Goal: Transaction & Acquisition: Download file/media

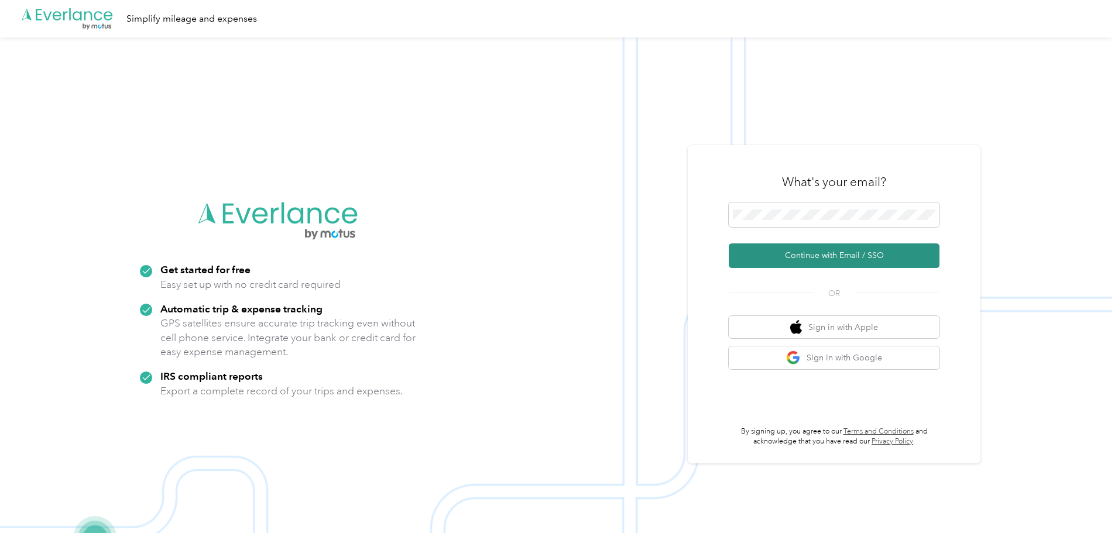
click at [840, 248] on button "Continue with Email / SSO" at bounding box center [834, 255] width 211 height 25
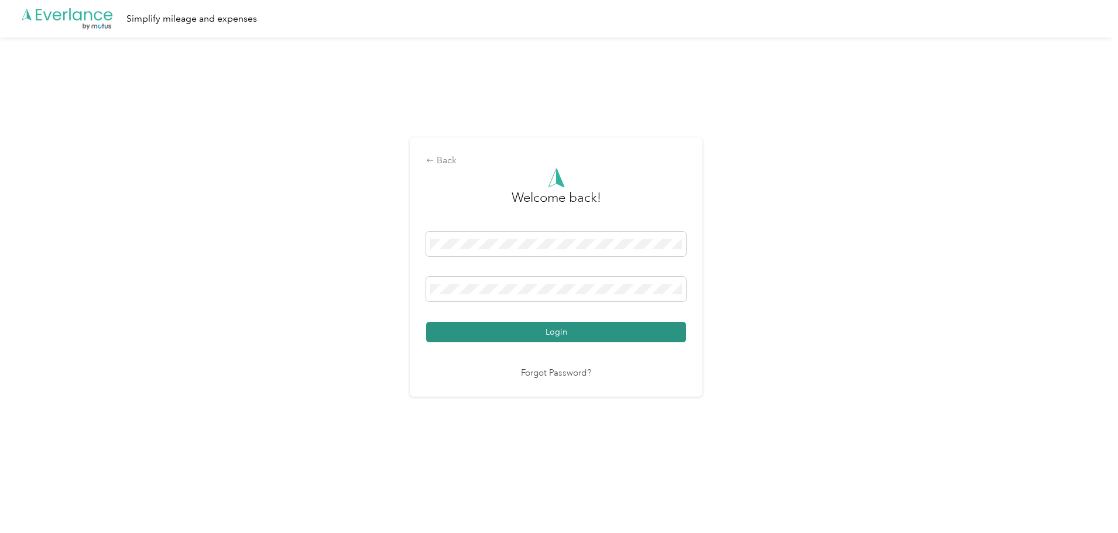
click at [552, 329] on button "Login" at bounding box center [556, 332] width 260 height 20
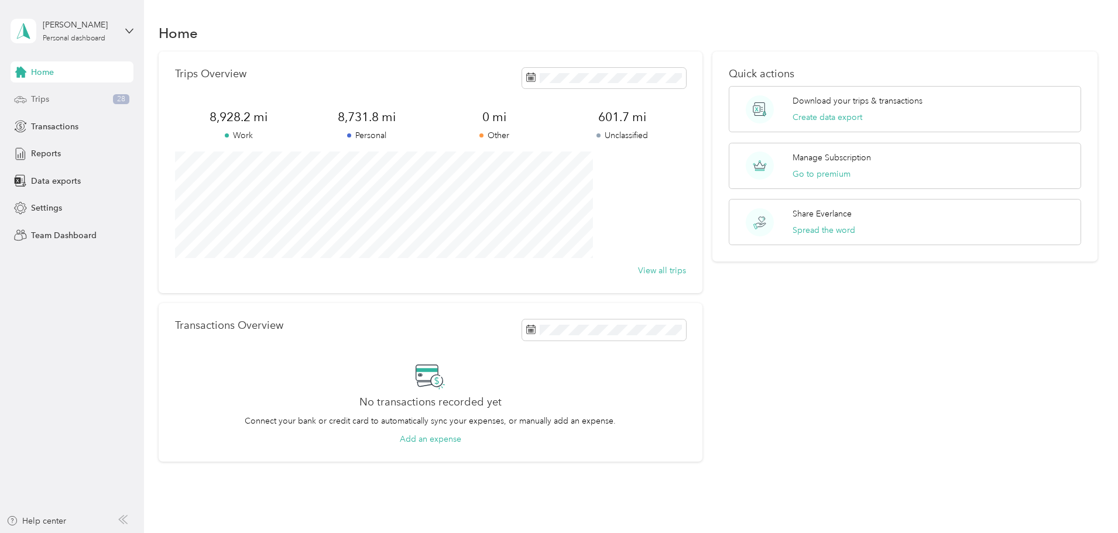
click at [68, 102] on div "Trips 28" at bounding box center [72, 99] width 123 height 21
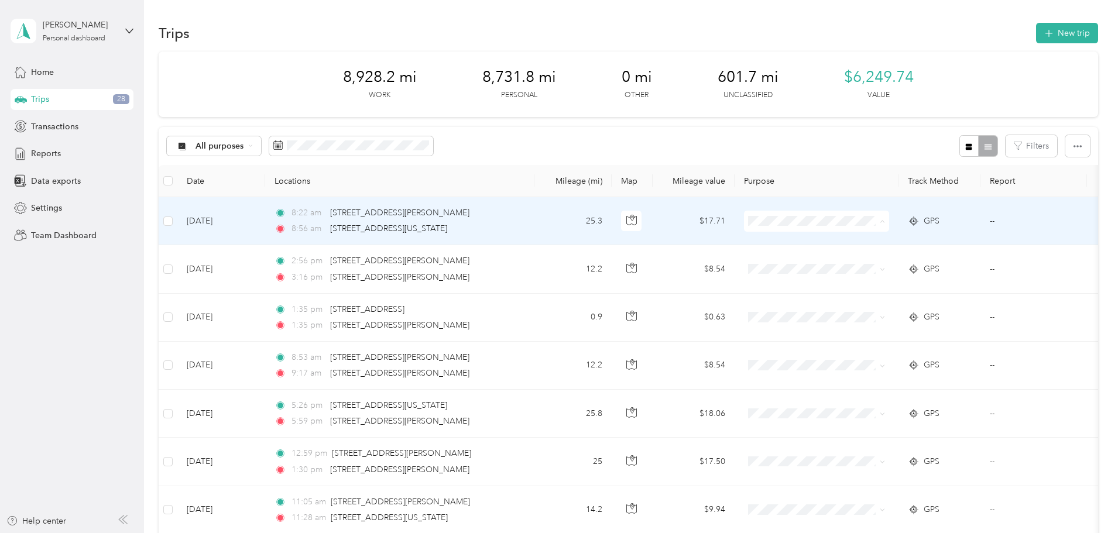
click at [874, 261] on span "Personal" at bounding box center [974, 264] width 246 height 12
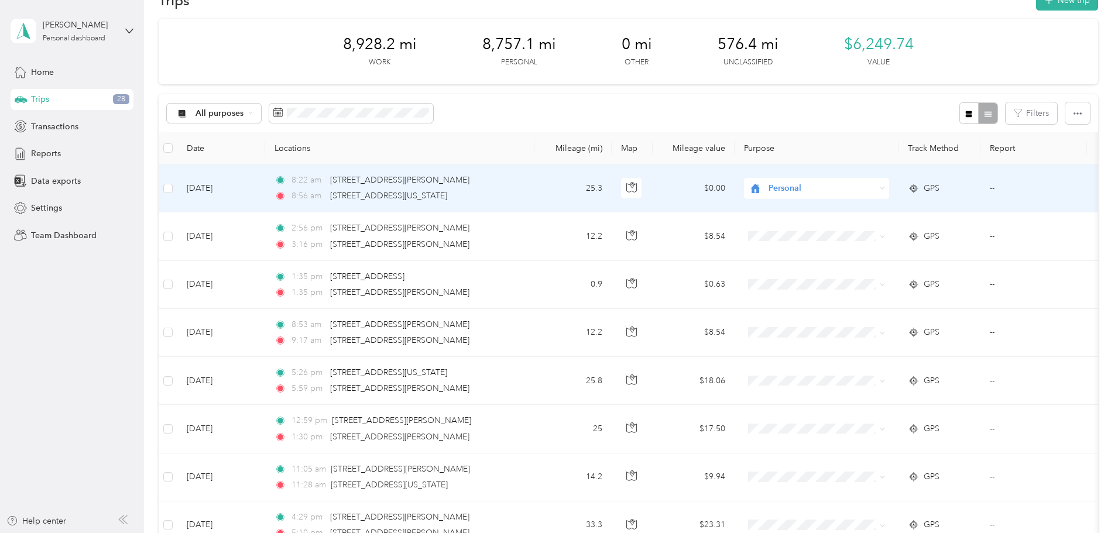
scroll to position [59, 0]
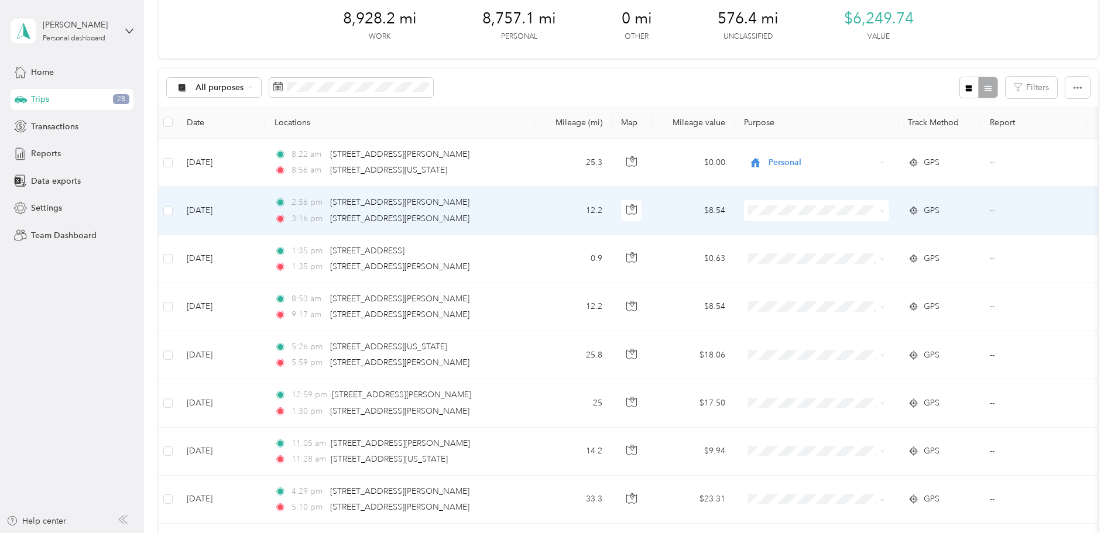
click at [889, 216] on span at bounding box center [816, 210] width 145 height 21
click at [885, 210] on span at bounding box center [880, 210] width 9 height 13
click at [861, 244] on li "Personal" at bounding box center [964, 253] width 284 height 20
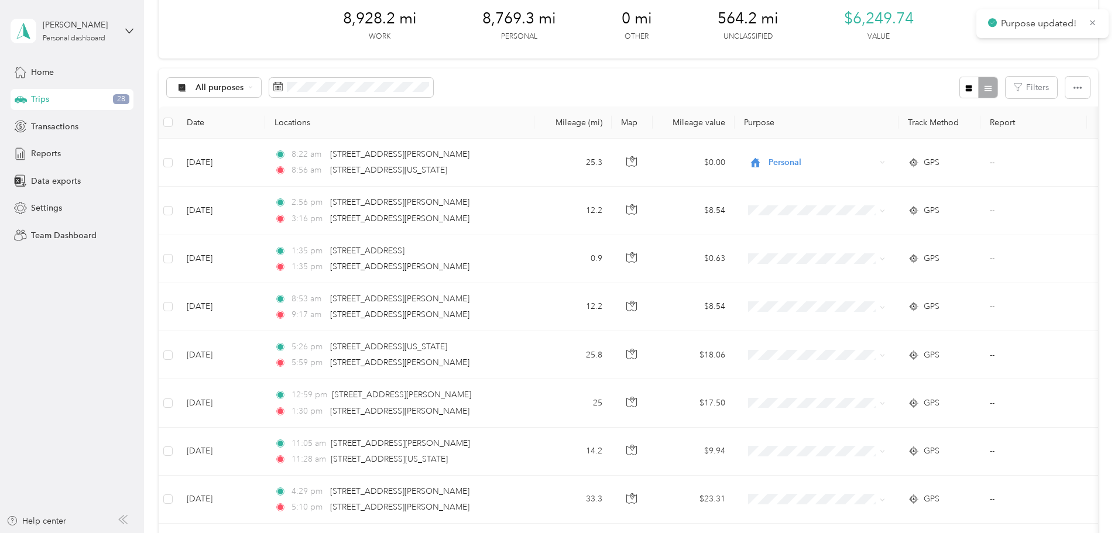
scroll to position [117, 0]
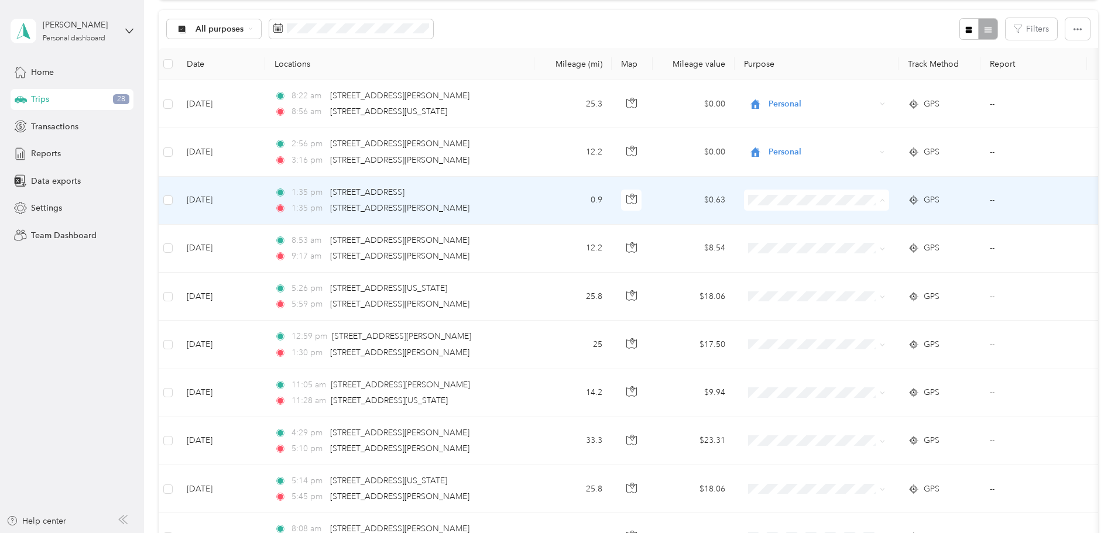
click at [867, 242] on span "Personal" at bounding box center [974, 242] width 246 height 12
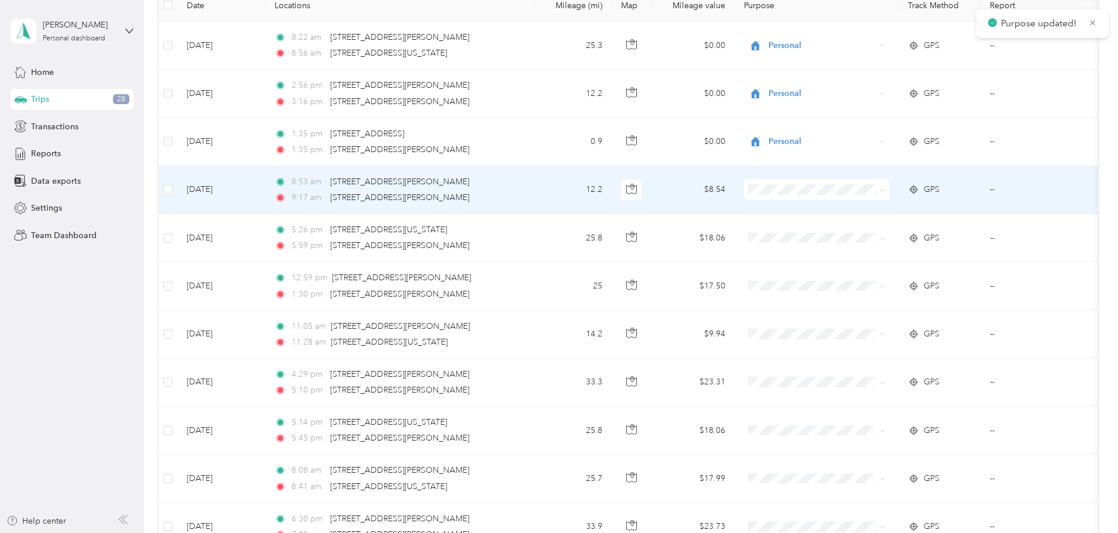
click at [863, 225] on li "Personal" at bounding box center [964, 232] width 284 height 20
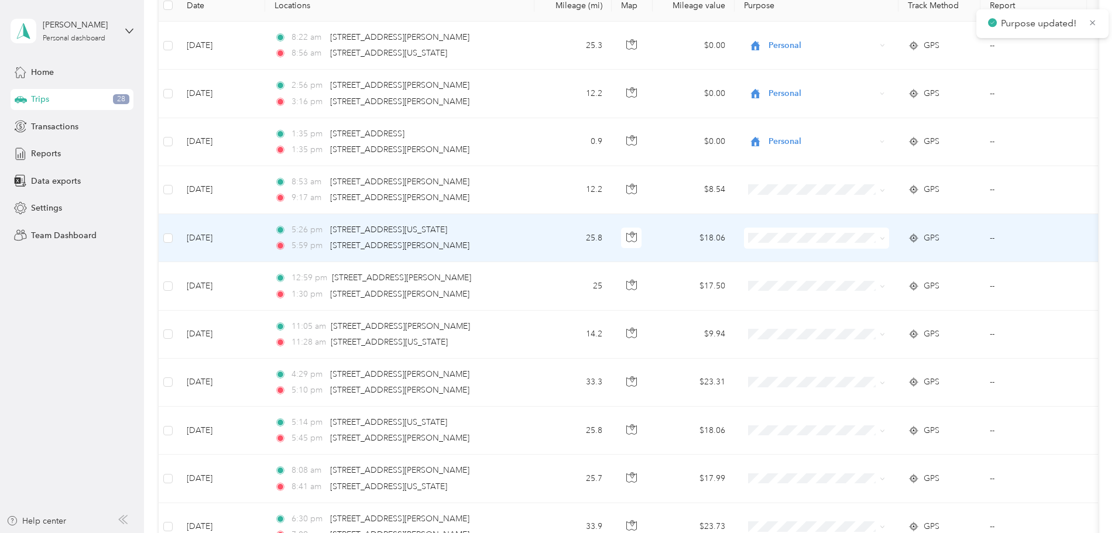
scroll to position [234, 0]
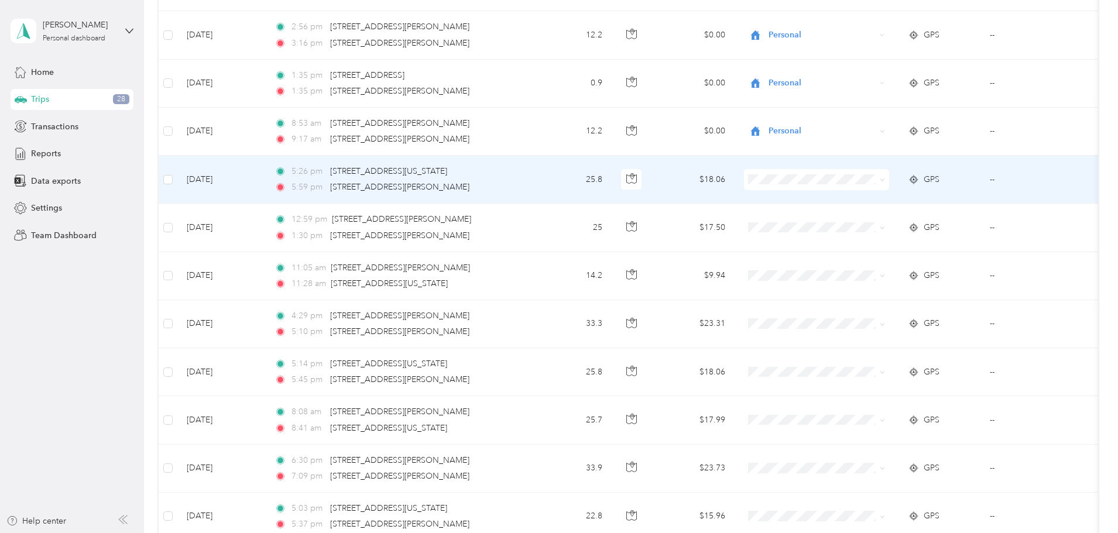
click at [857, 173] on span at bounding box center [816, 179] width 145 height 21
click at [866, 219] on span "Personal" at bounding box center [974, 222] width 246 height 12
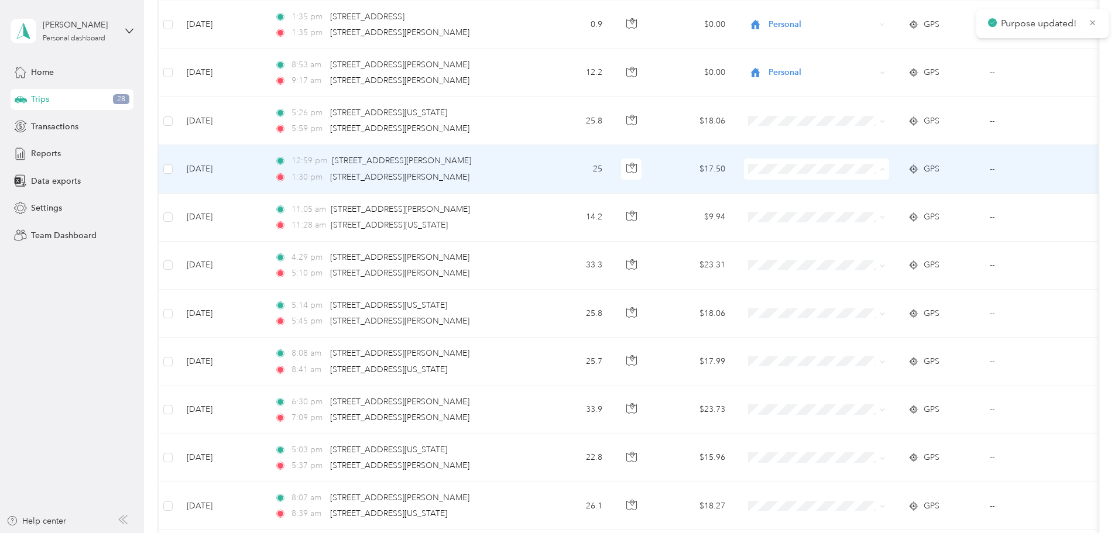
click at [873, 205] on span "Personal" at bounding box center [974, 211] width 246 height 12
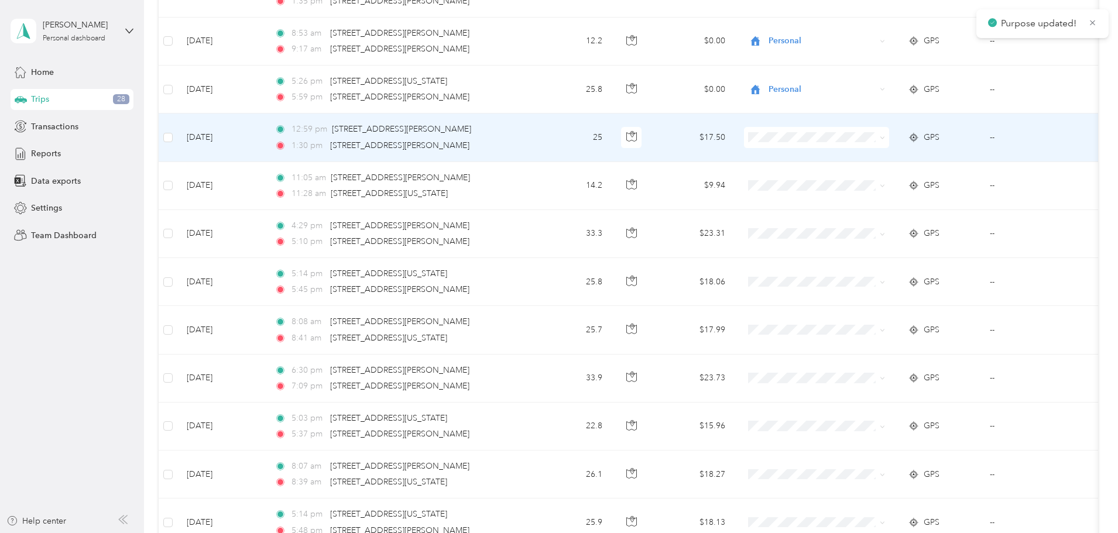
scroll to position [351, 0]
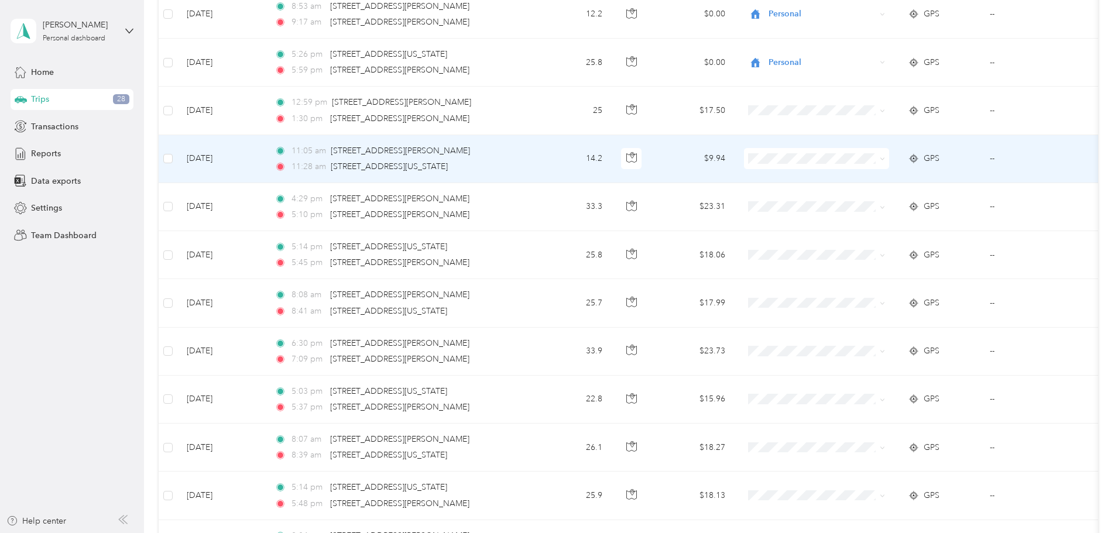
click at [852, 205] on li "Personal" at bounding box center [964, 201] width 284 height 20
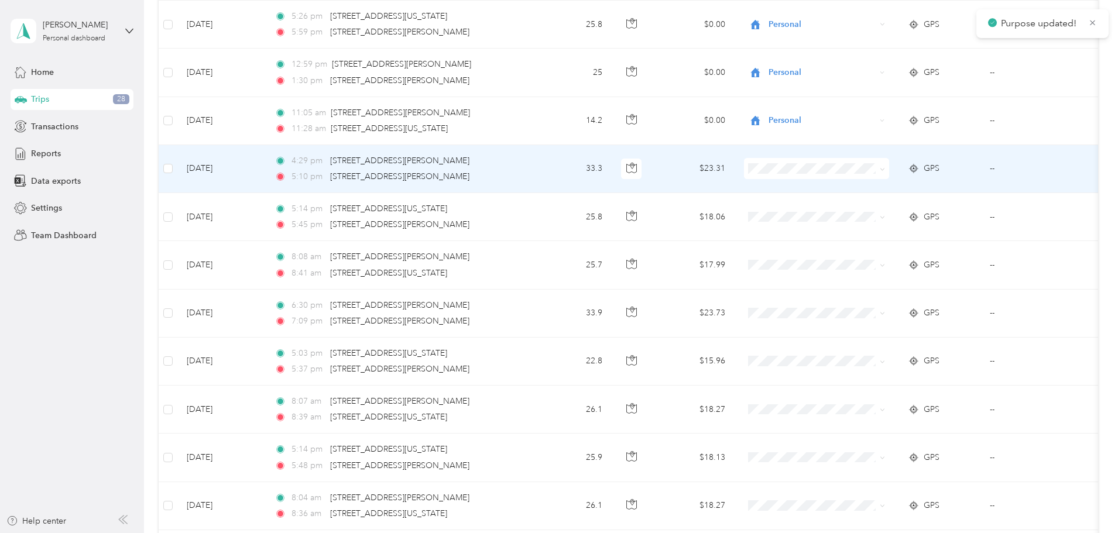
scroll to position [410, 0]
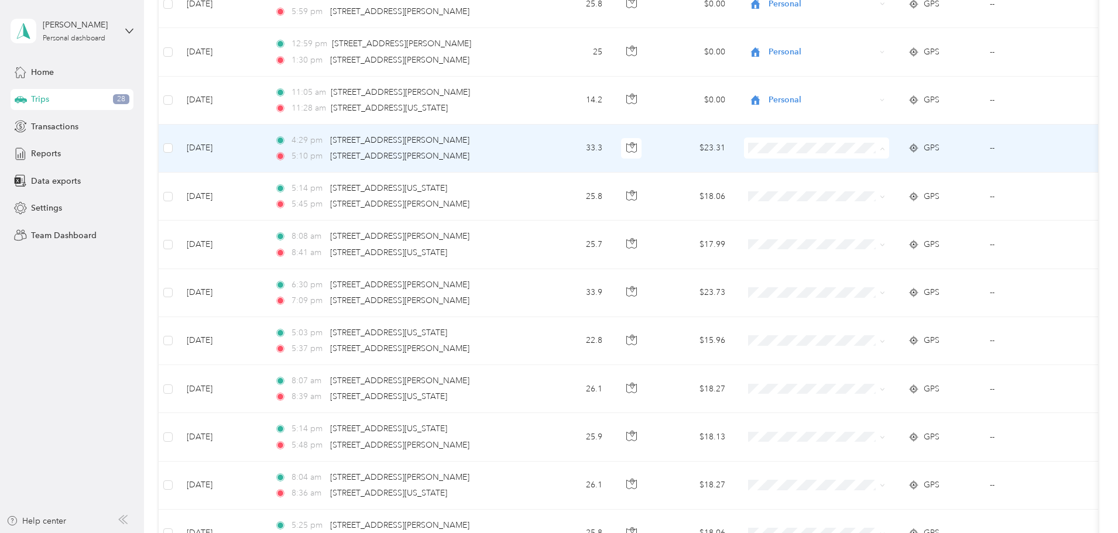
click at [867, 187] on span "Personal" at bounding box center [974, 190] width 246 height 12
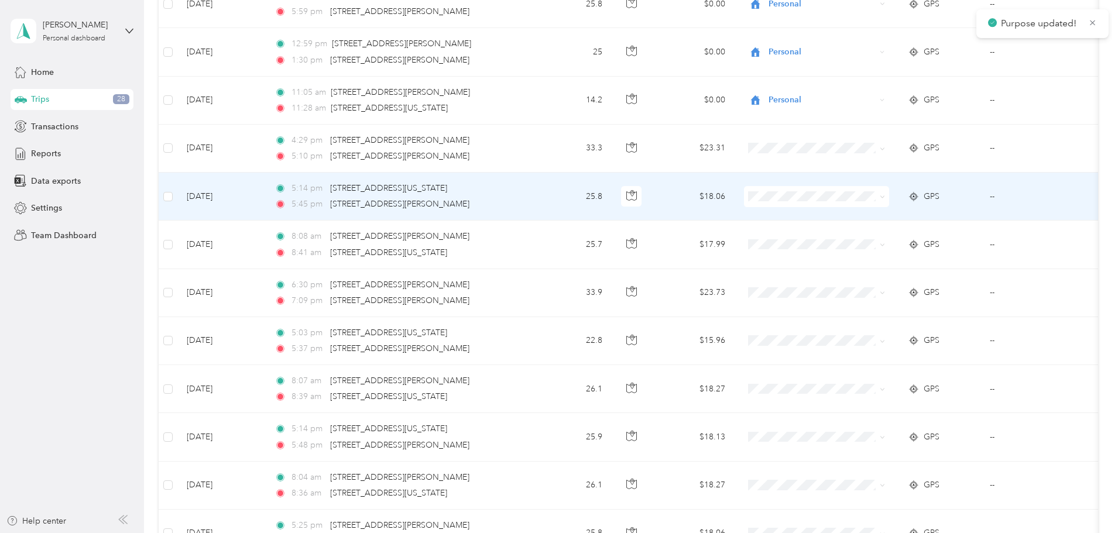
scroll to position [468, 0]
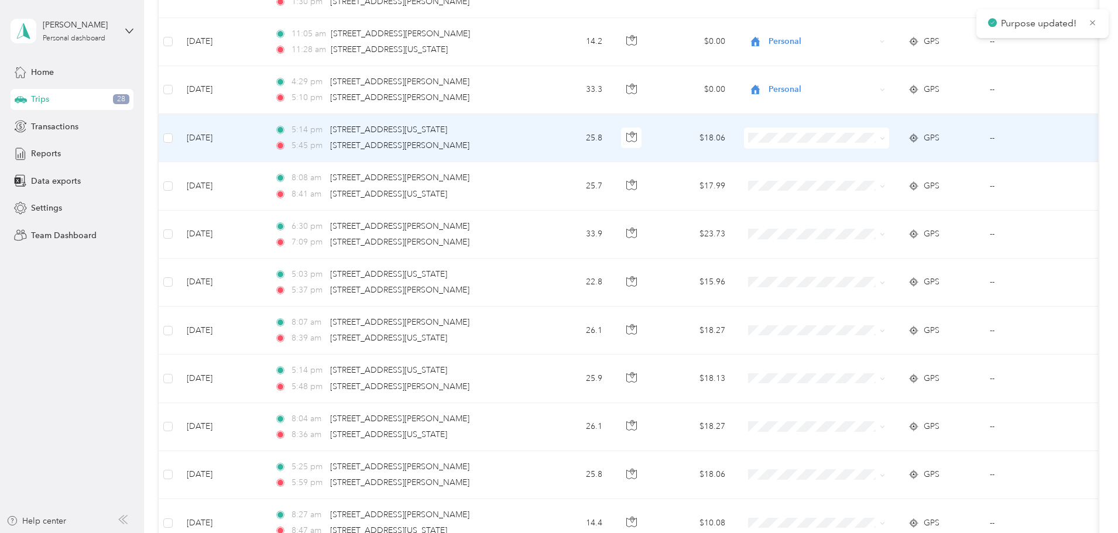
click at [863, 173] on li "Personal" at bounding box center [964, 178] width 284 height 20
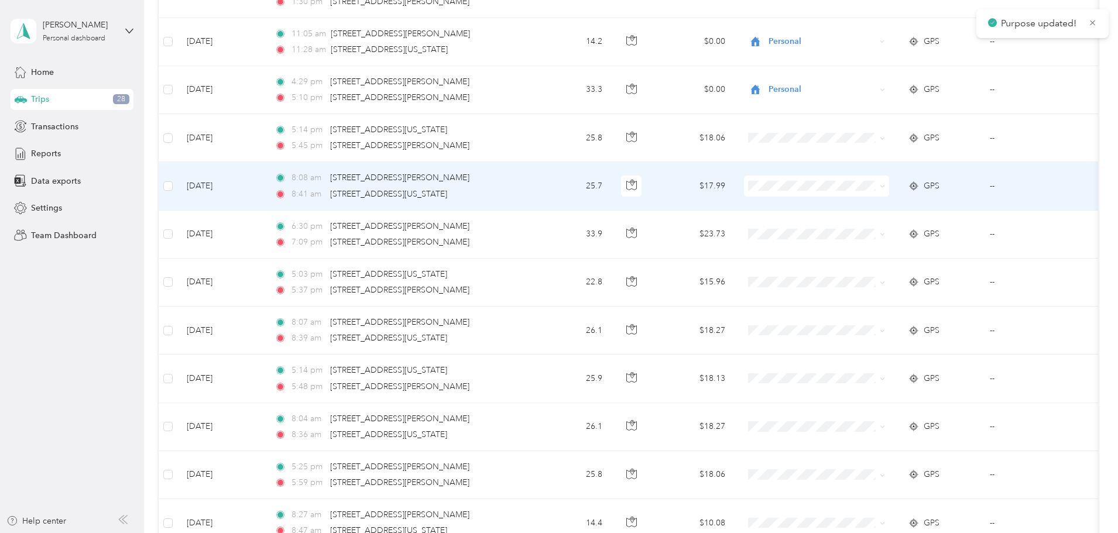
click at [847, 179] on span at bounding box center [816, 186] width 145 height 21
click at [872, 220] on li "Personal" at bounding box center [964, 228] width 284 height 20
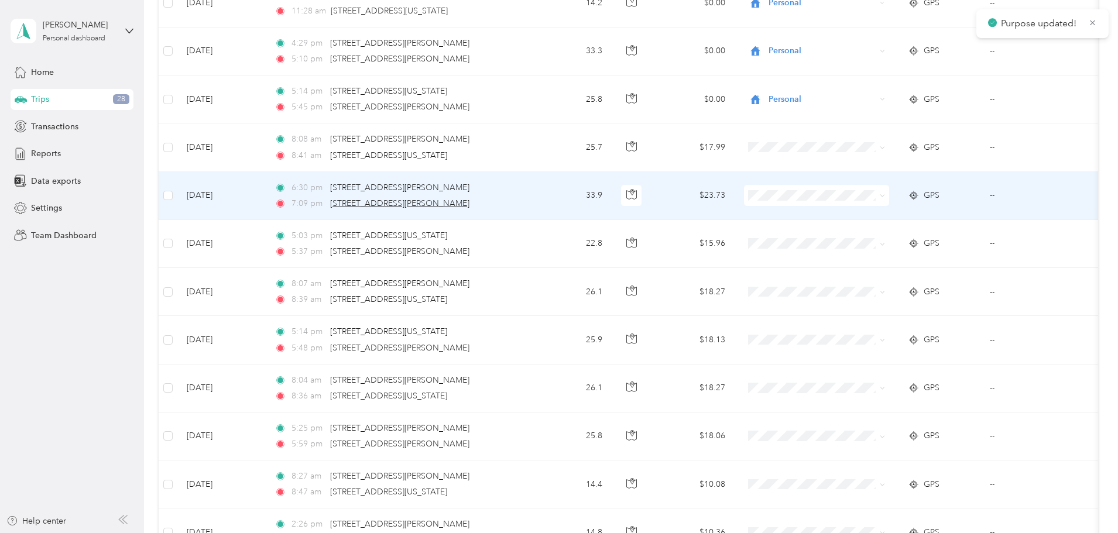
scroll to position [527, 0]
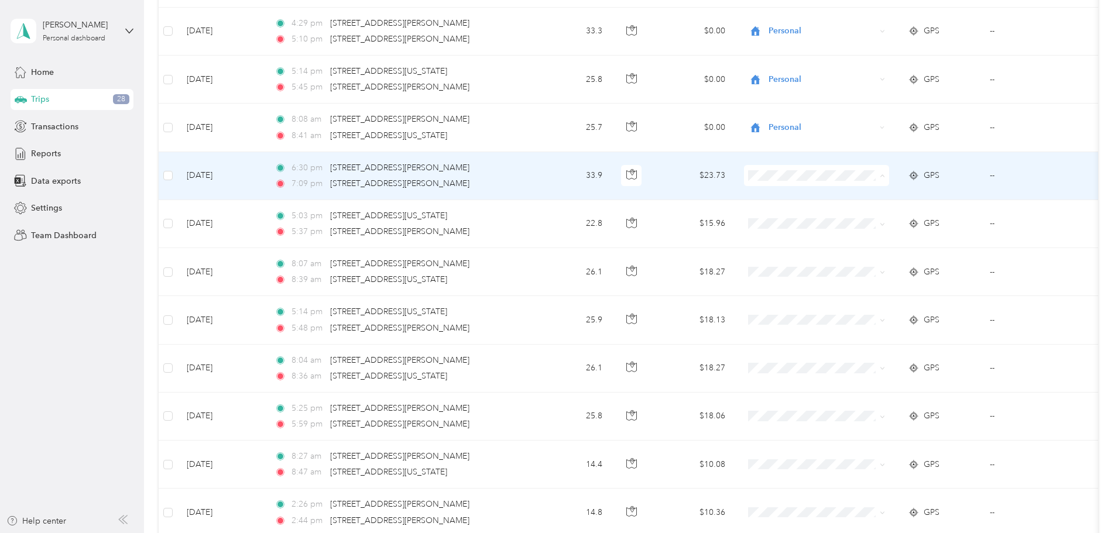
click at [885, 219] on span "Personal" at bounding box center [974, 218] width 246 height 12
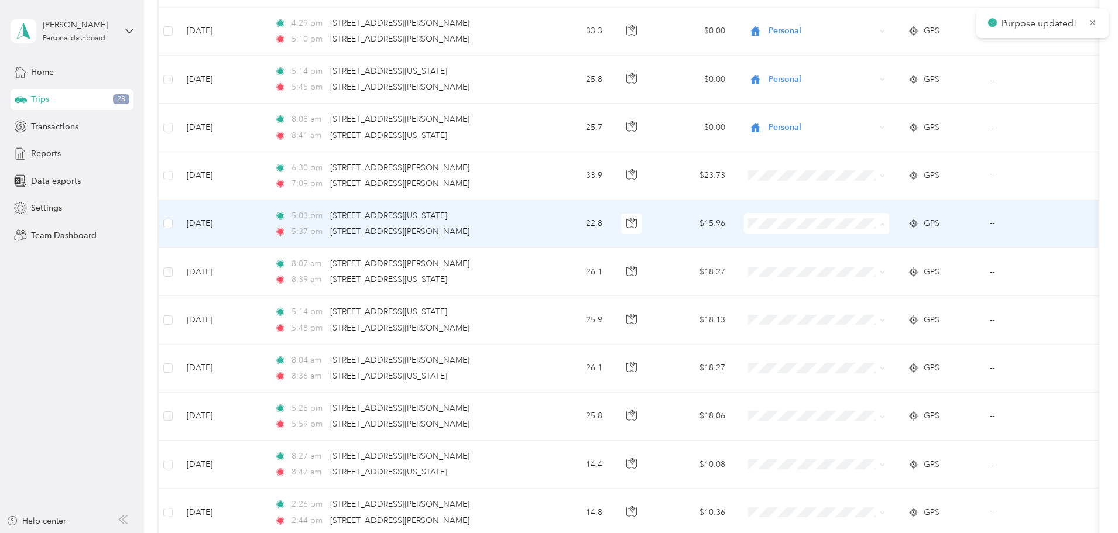
click at [863, 263] on span "Personal" at bounding box center [974, 266] width 246 height 12
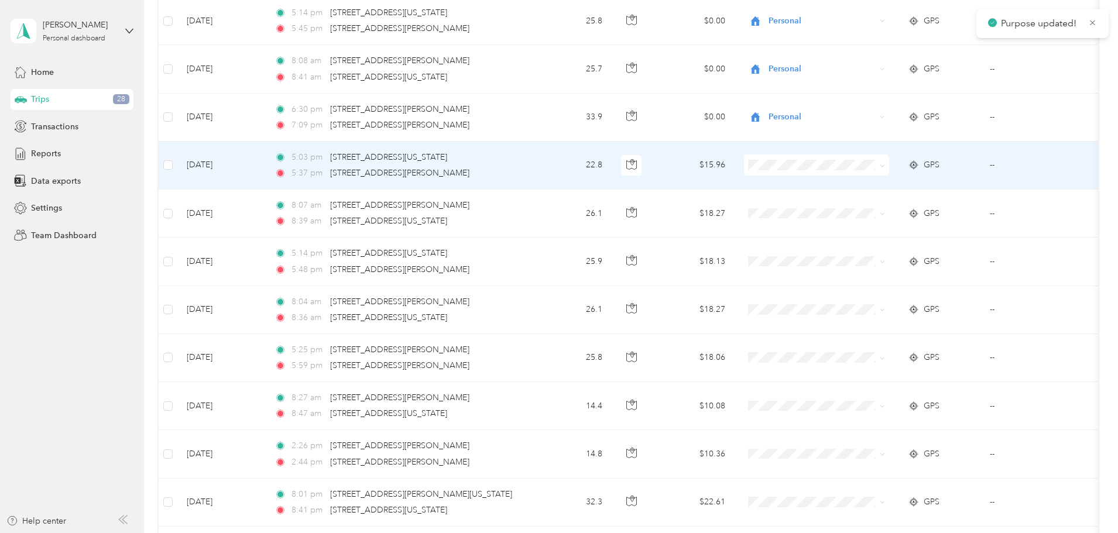
scroll to position [644, 0]
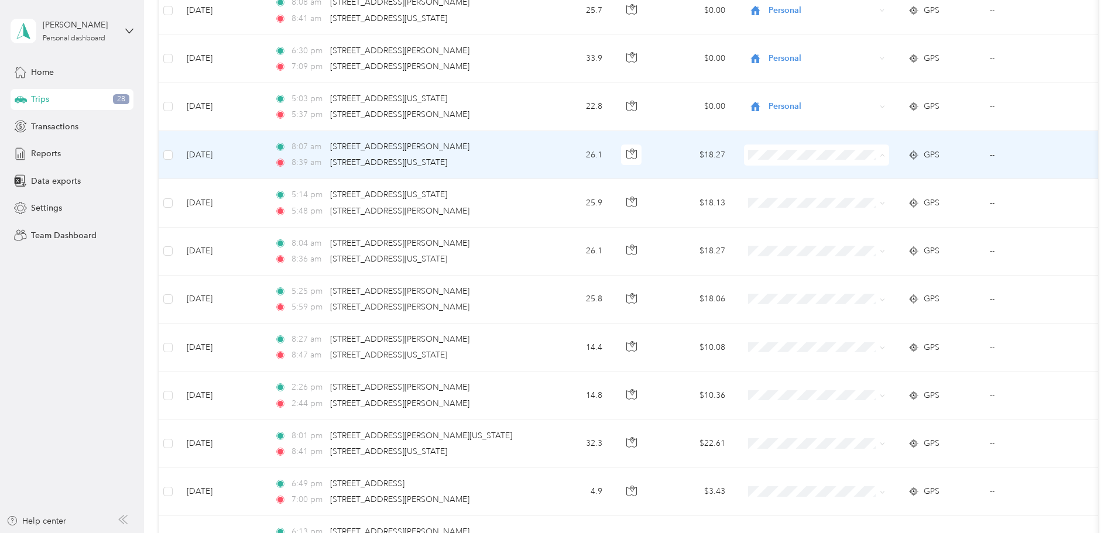
click at [883, 201] on span "Personal" at bounding box center [974, 197] width 246 height 12
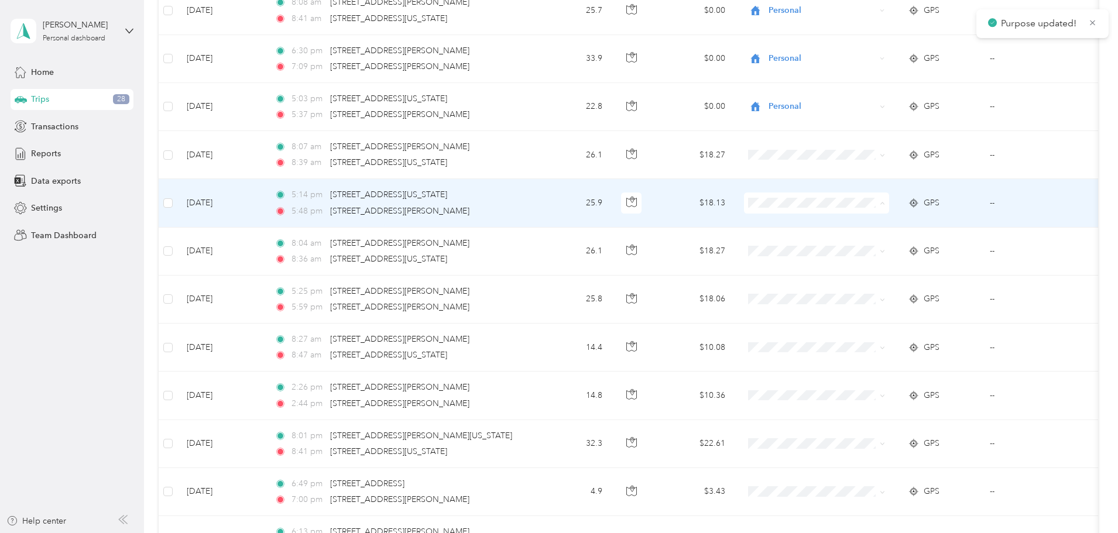
click at [857, 243] on span "Personal" at bounding box center [974, 245] width 246 height 12
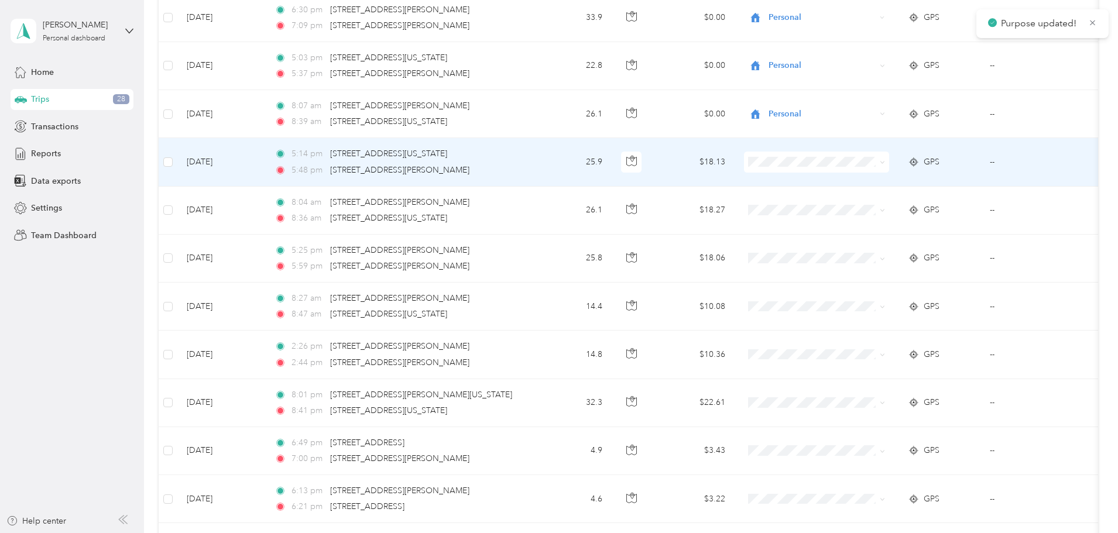
scroll to position [702, 0]
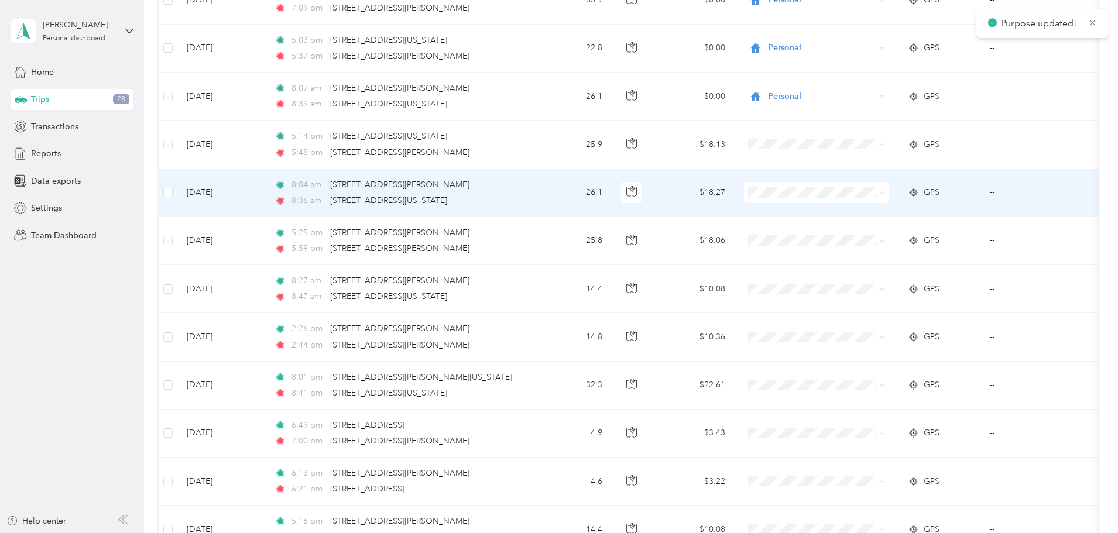
click at [849, 226] on li "Personal" at bounding box center [964, 235] width 284 height 20
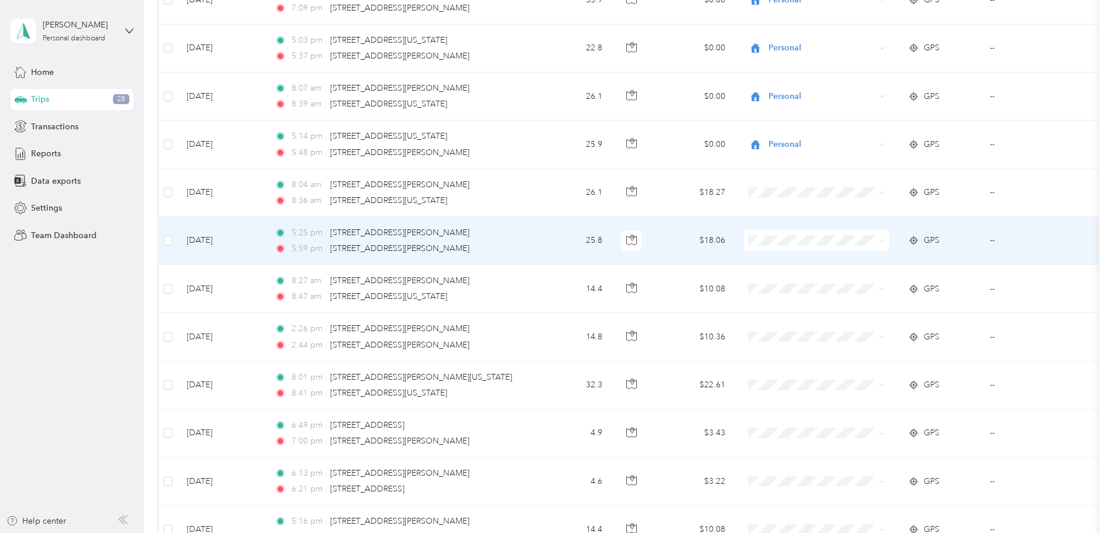
click at [865, 276] on li "Personal" at bounding box center [964, 283] width 284 height 20
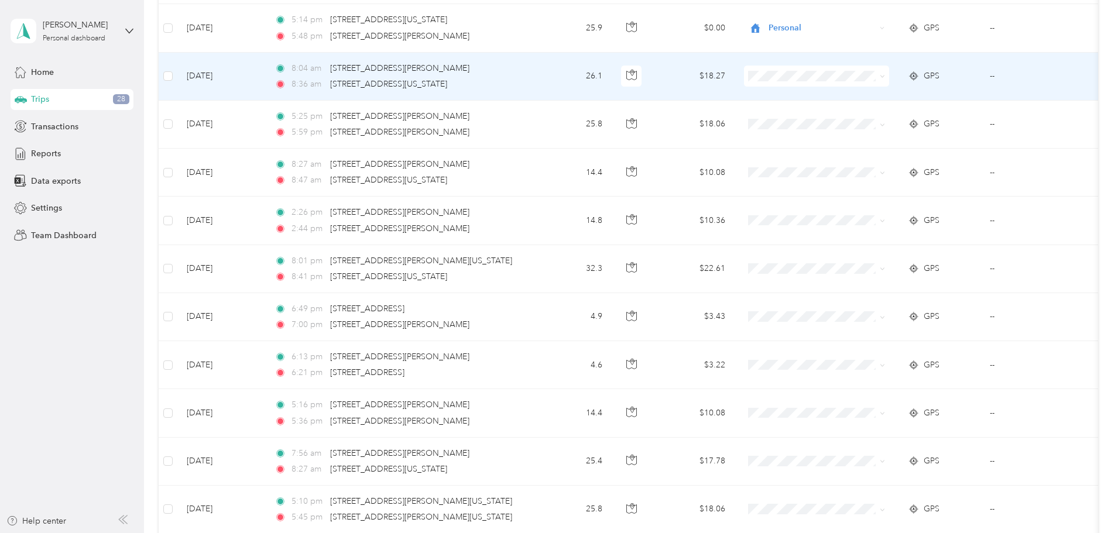
scroll to position [819, 0]
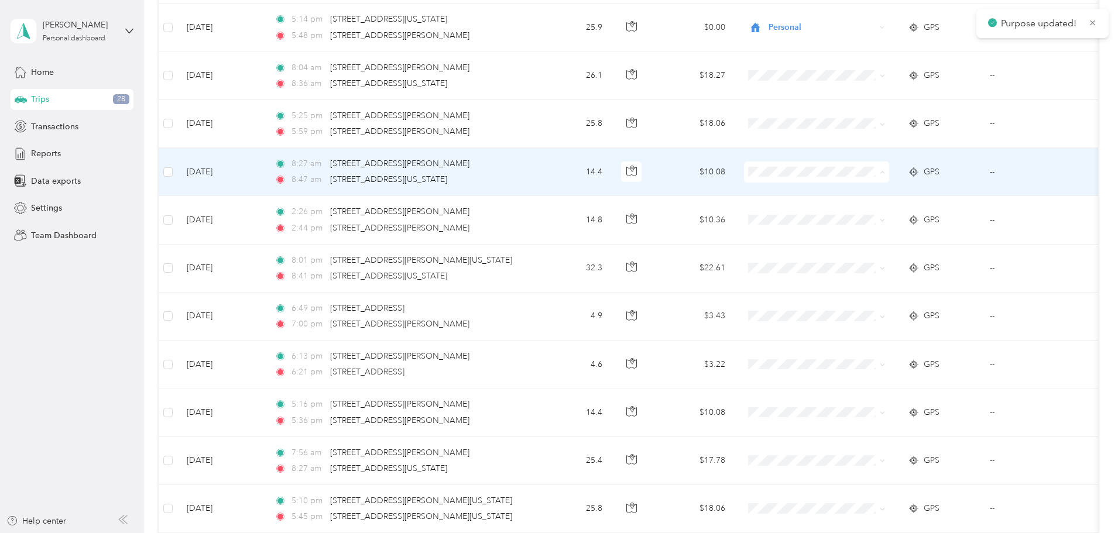
click at [881, 217] on span "Personal" at bounding box center [974, 214] width 246 height 12
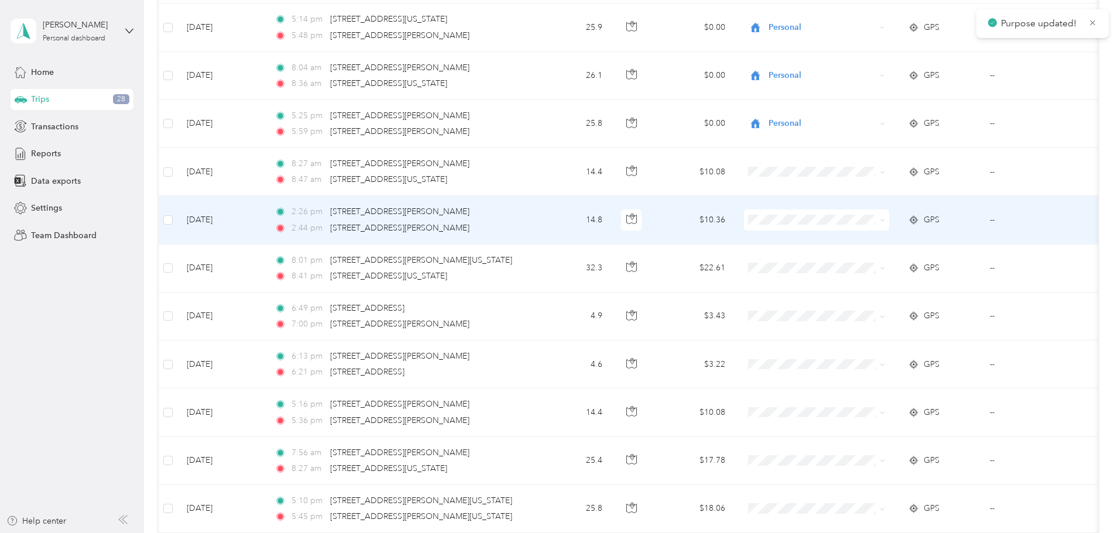
click at [839, 259] on icon at bounding box center [837, 260] width 15 height 9
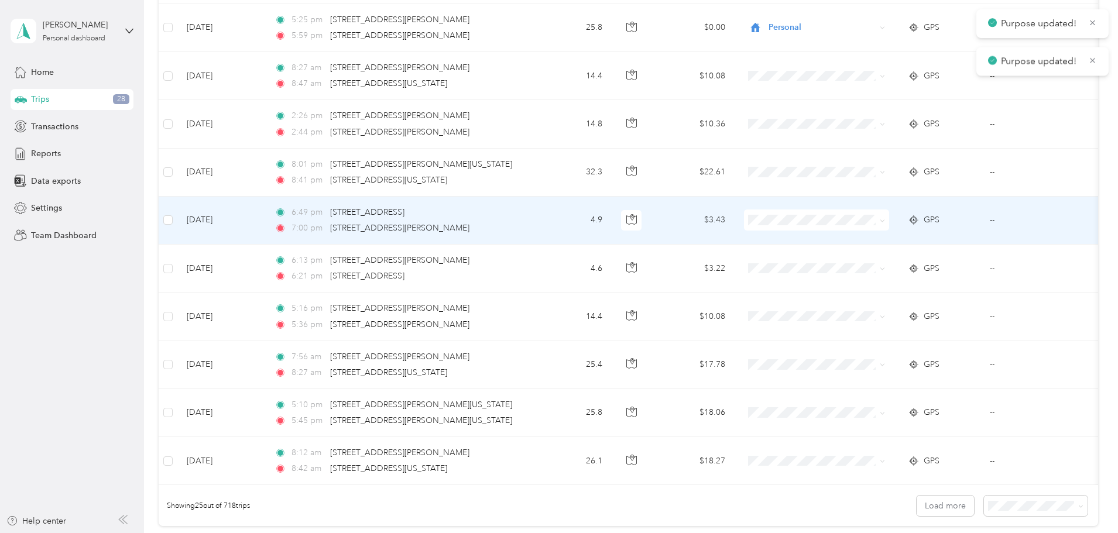
scroll to position [936, 0]
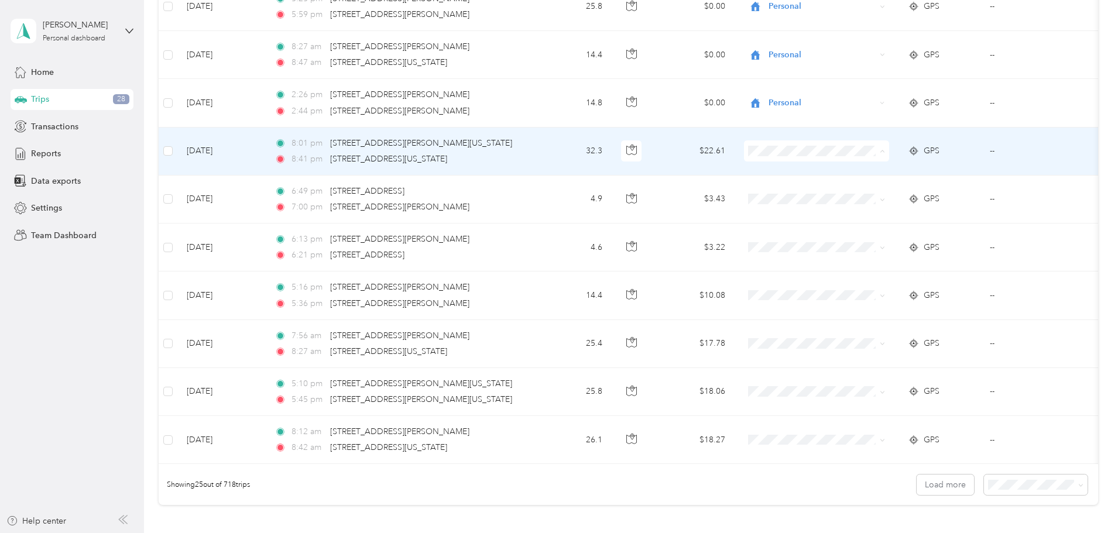
click at [875, 194] on span "Personal" at bounding box center [974, 193] width 246 height 12
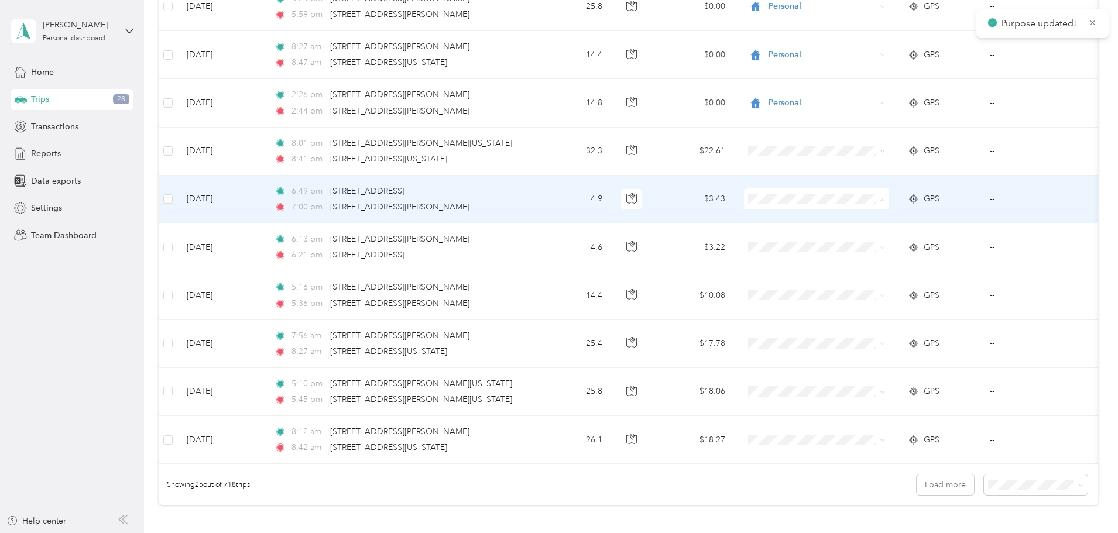
click at [867, 246] on li "Personal" at bounding box center [964, 241] width 284 height 20
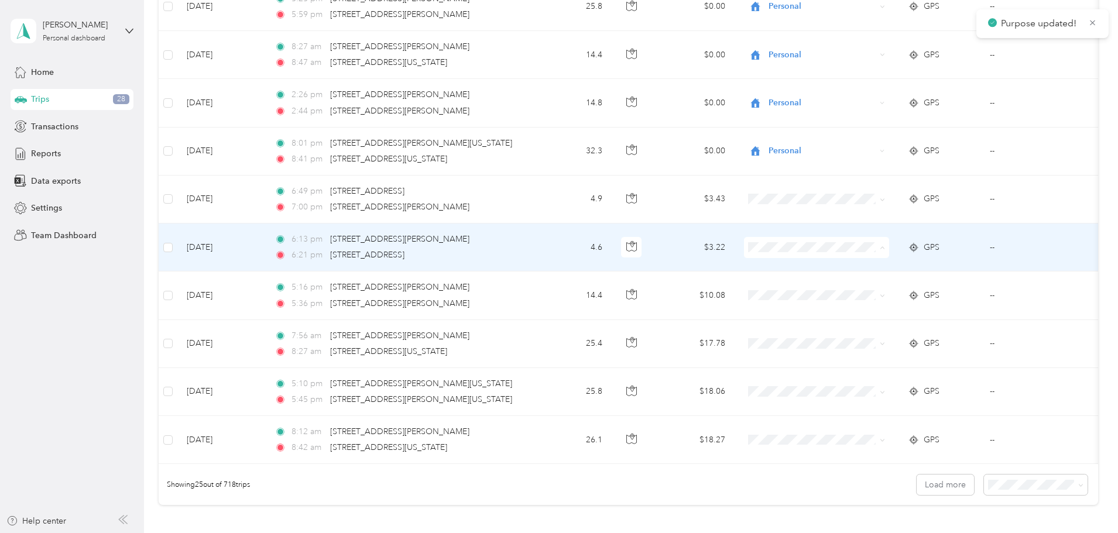
click at [857, 288] on span "Personal" at bounding box center [974, 290] width 246 height 12
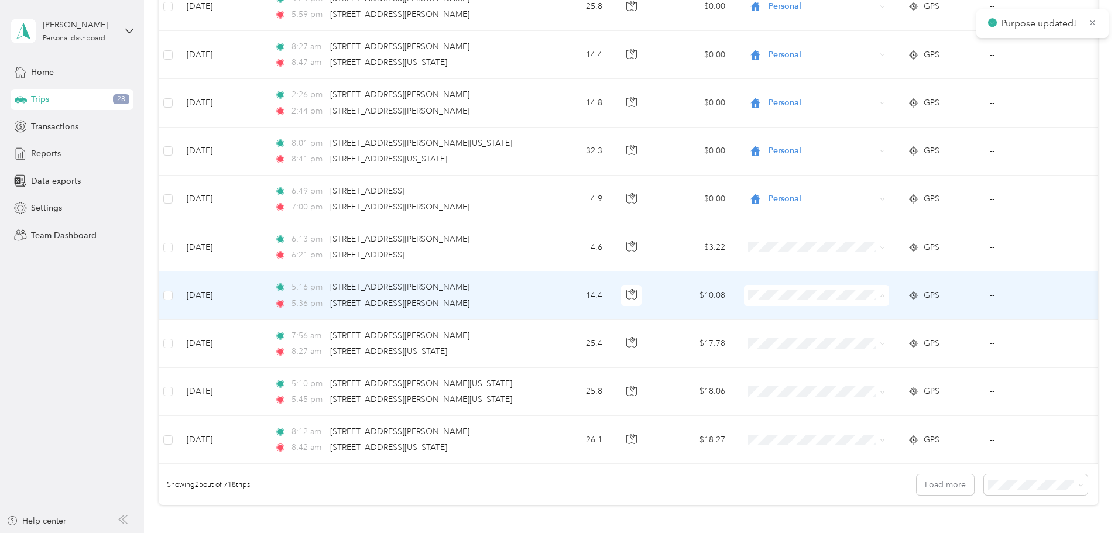
click at [855, 332] on span "Personal" at bounding box center [974, 338] width 246 height 12
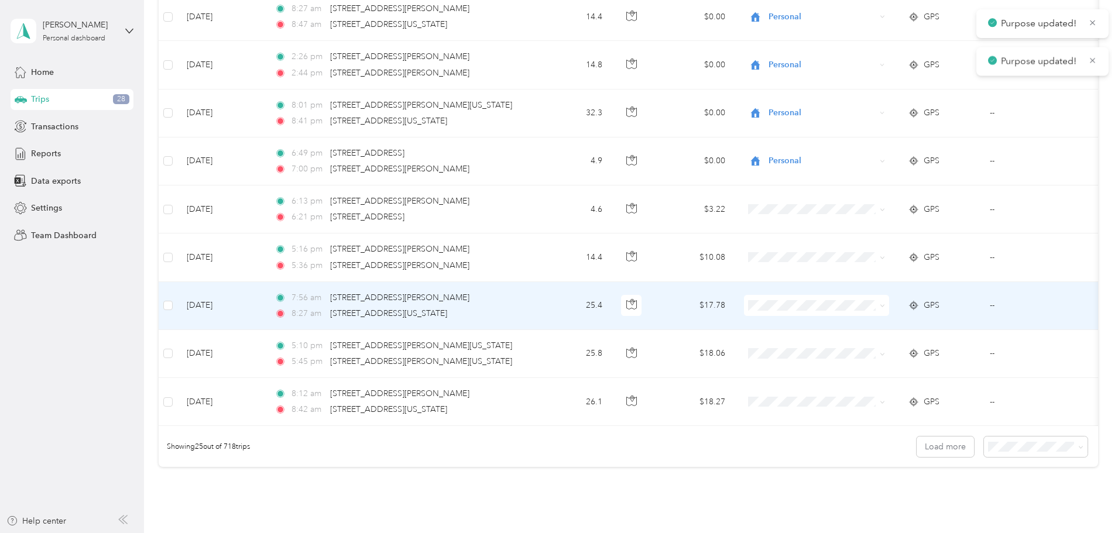
scroll to position [995, 0]
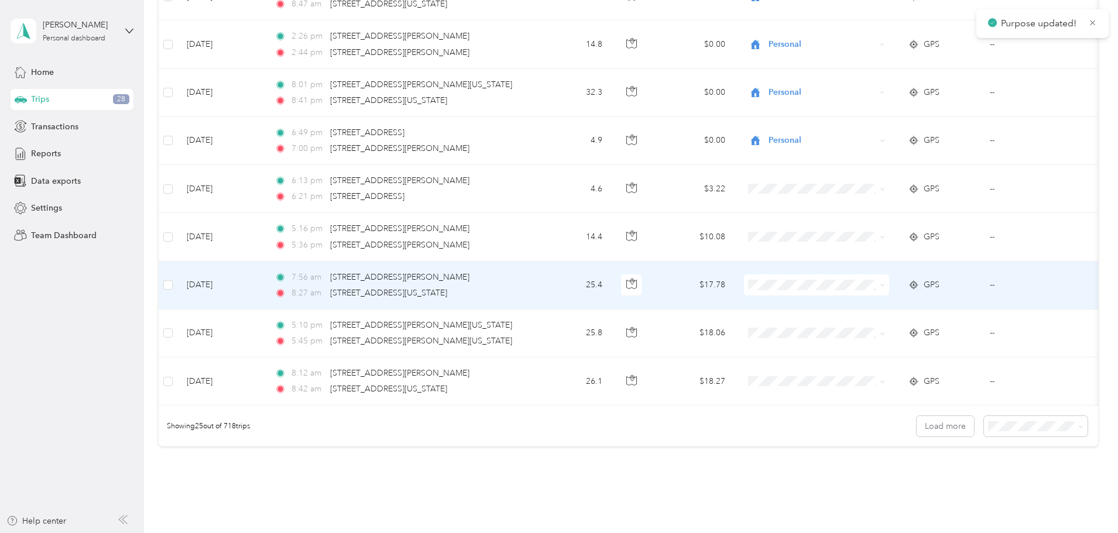
click at [871, 326] on span "Personal" at bounding box center [974, 327] width 246 height 12
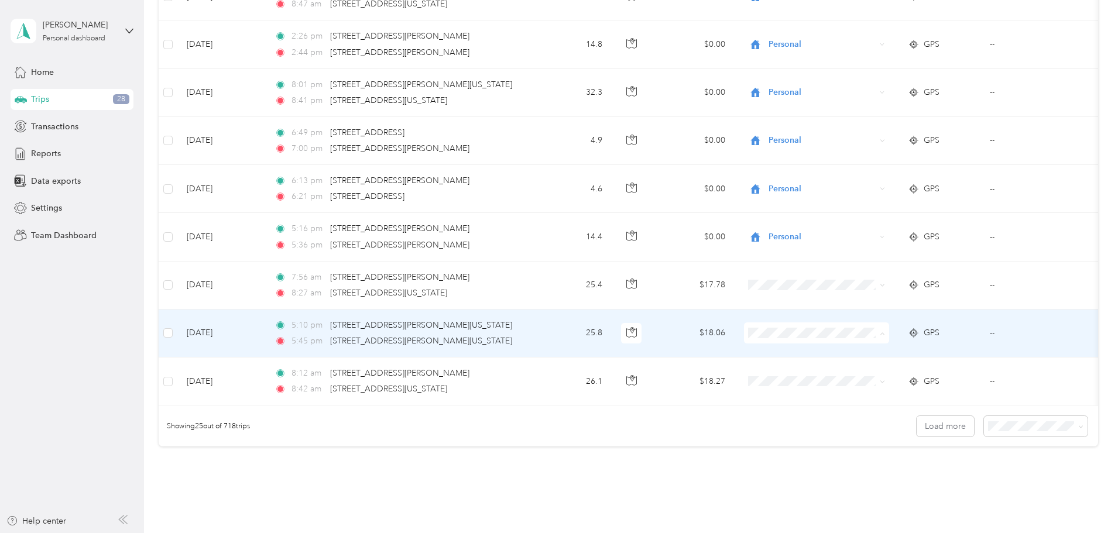
click at [869, 375] on span "Personal" at bounding box center [974, 375] width 246 height 12
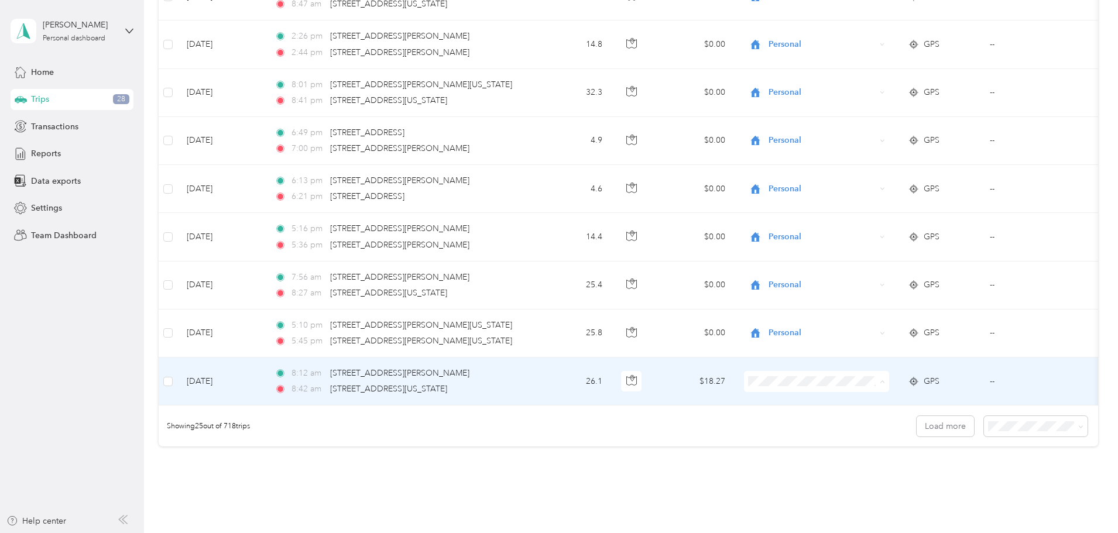
click at [876, 233] on span "Personal" at bounding box center [974, 237] width 246 height 12
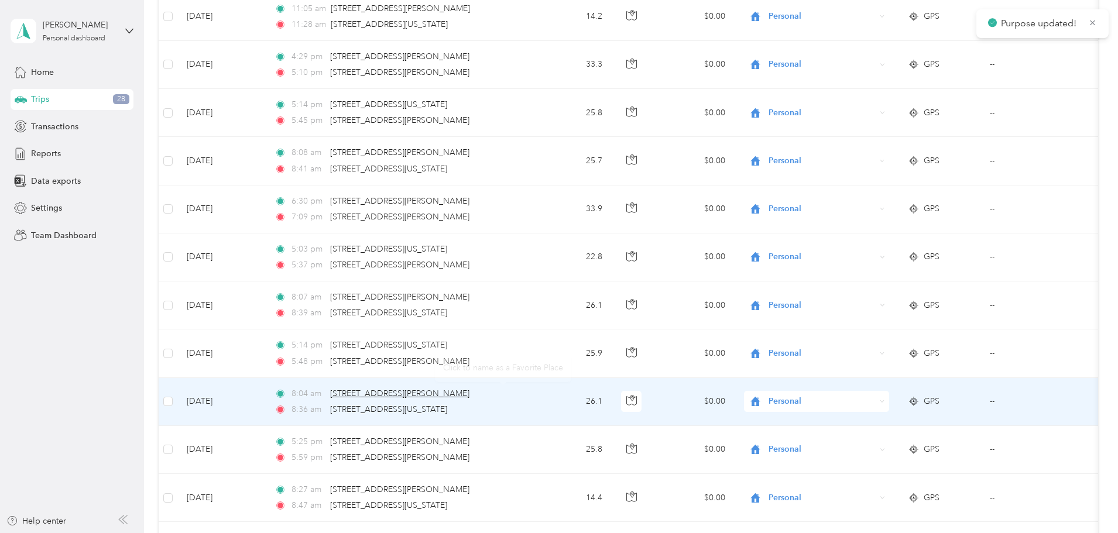
scroll to position [0, 0]
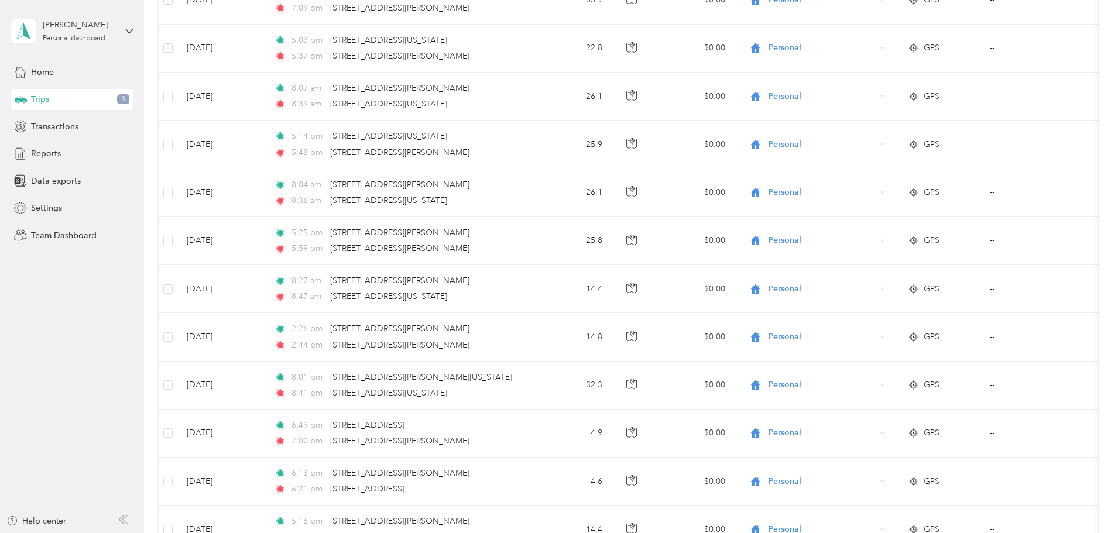
scroll to position [1079, 0]
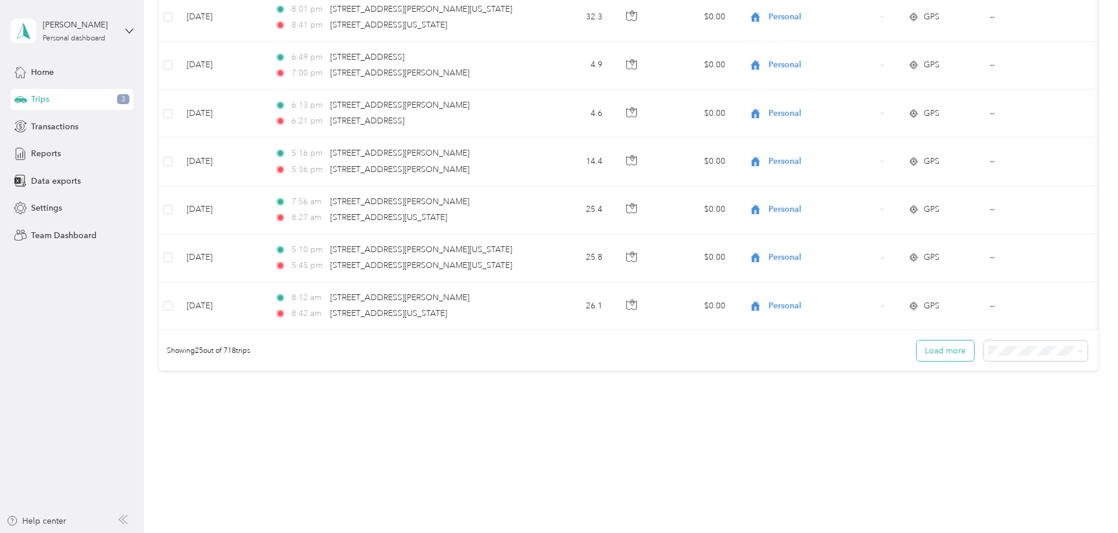
click at [916, 351] on button "Load more" at bounding box center [944, 351] width 57 height 20
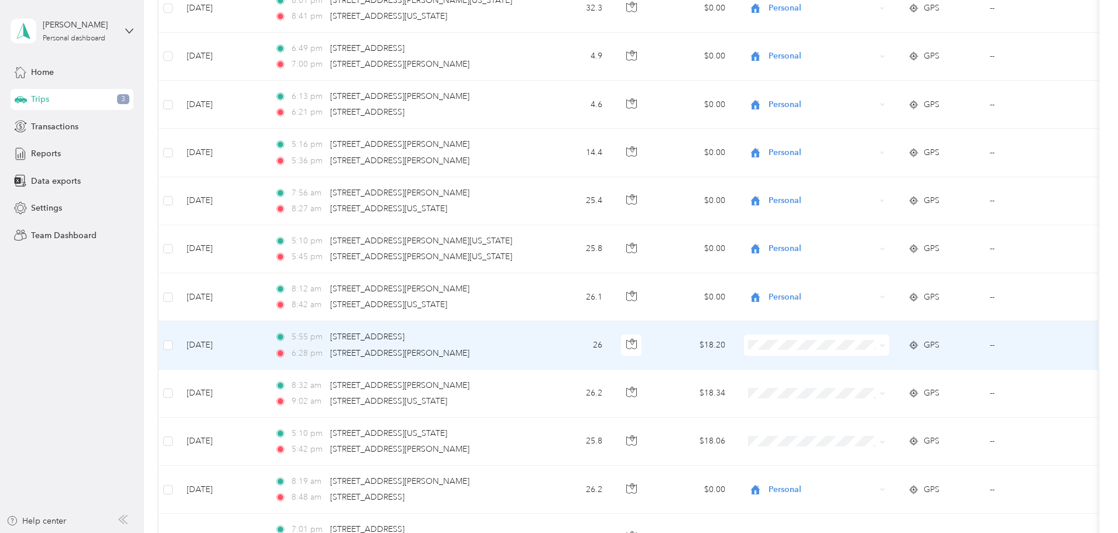
click at [882, 387] on span "Personal" at bounding box center [974, 384] width 246 height 12
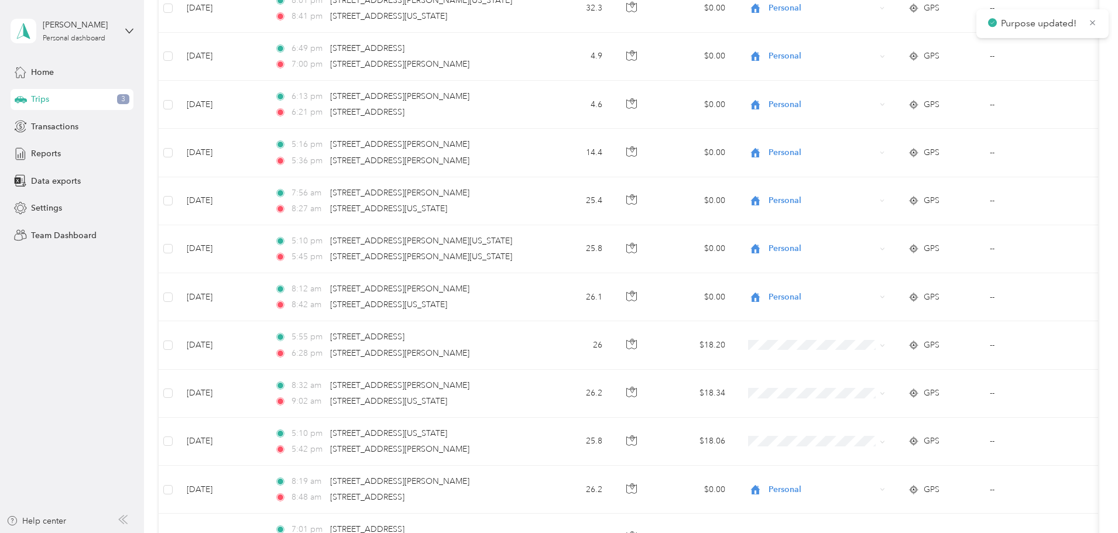
scroll to position [1138, 0]
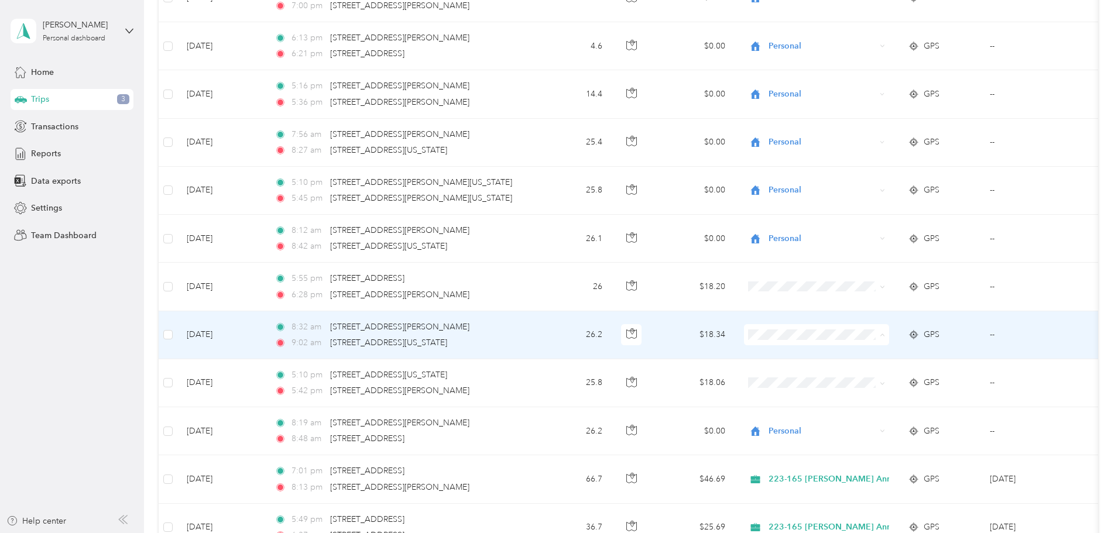
click at [883, 374] on span "Personal" at bounding box center [974, 377] width 246 height 12
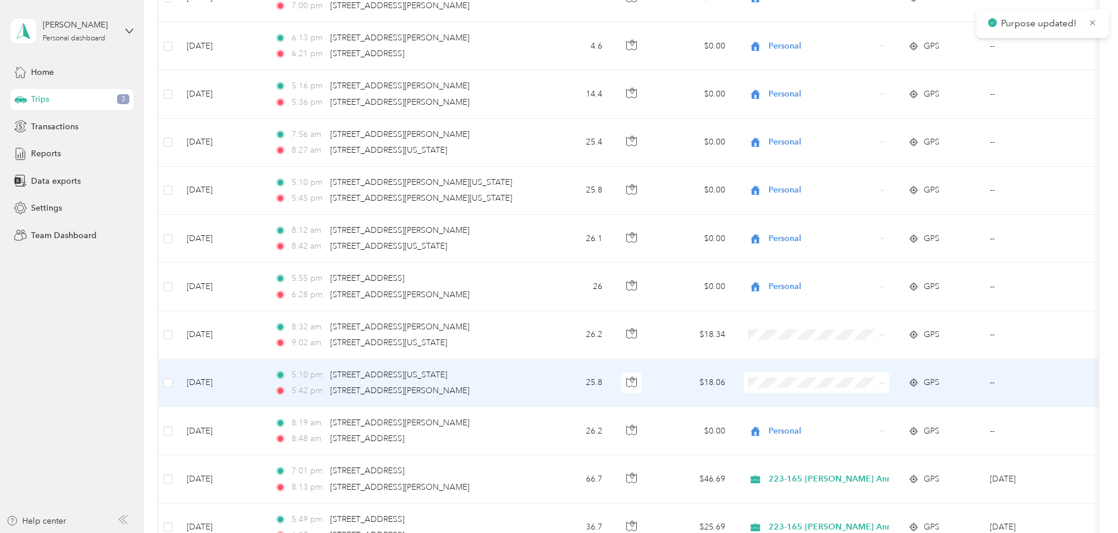
click at [863, 241] on span "Personal" at bounding box center [974, 237] width 246 height 12
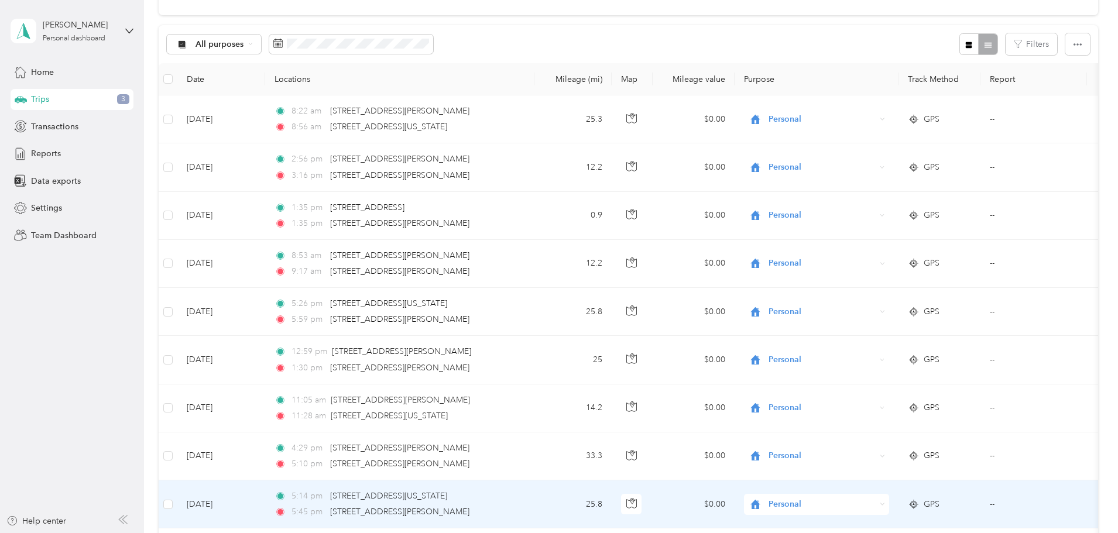
scroll to position [0, 0]
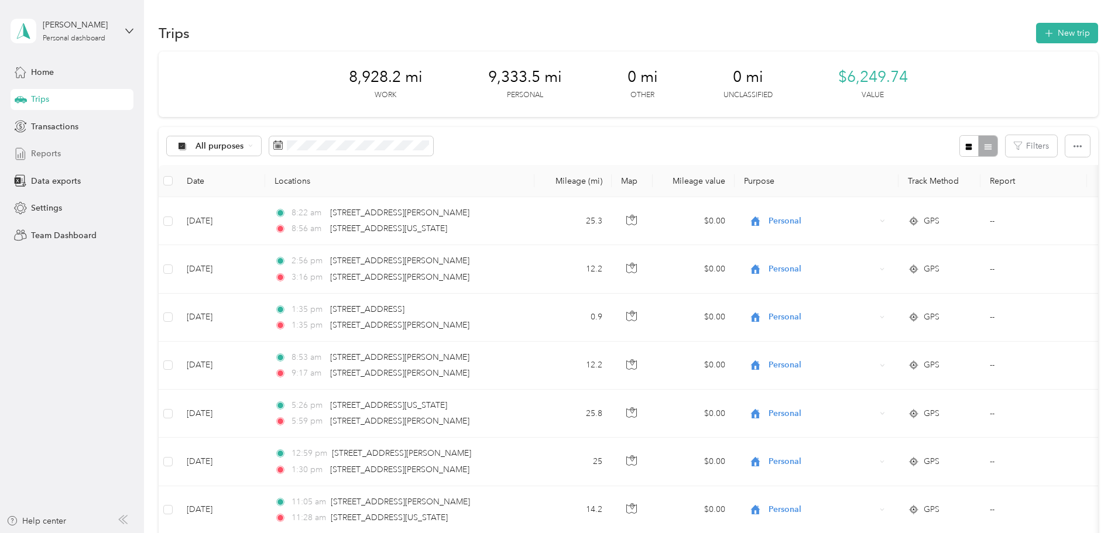
click at [66, 150] on div "Reports" at bounding box center [72, 153] width 123 height 21
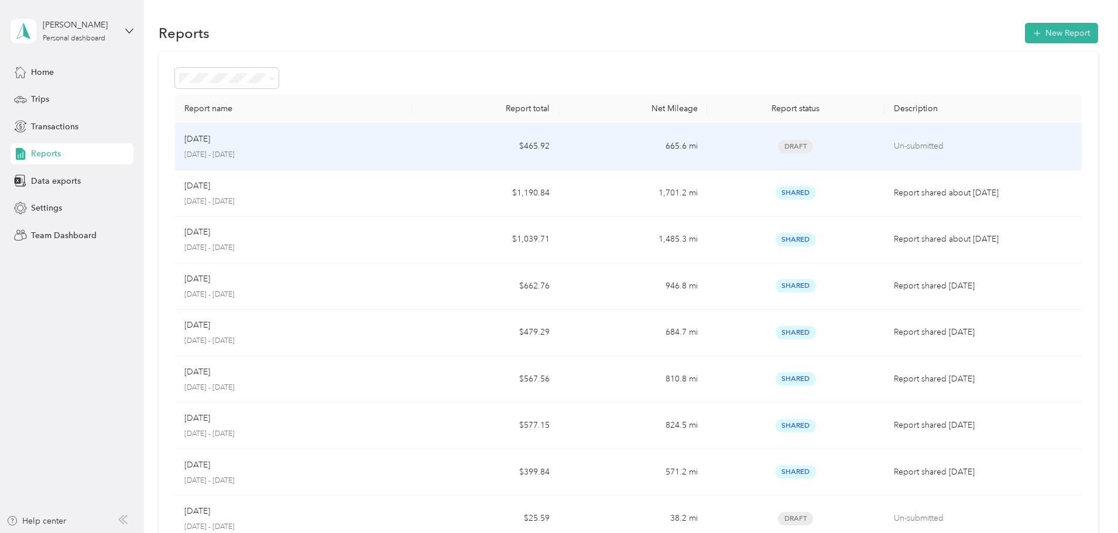
click at [402, 146] on div "Sep 2025 September 1 - 30, 2025" at bounding box center [293, 147] width 218 height 28
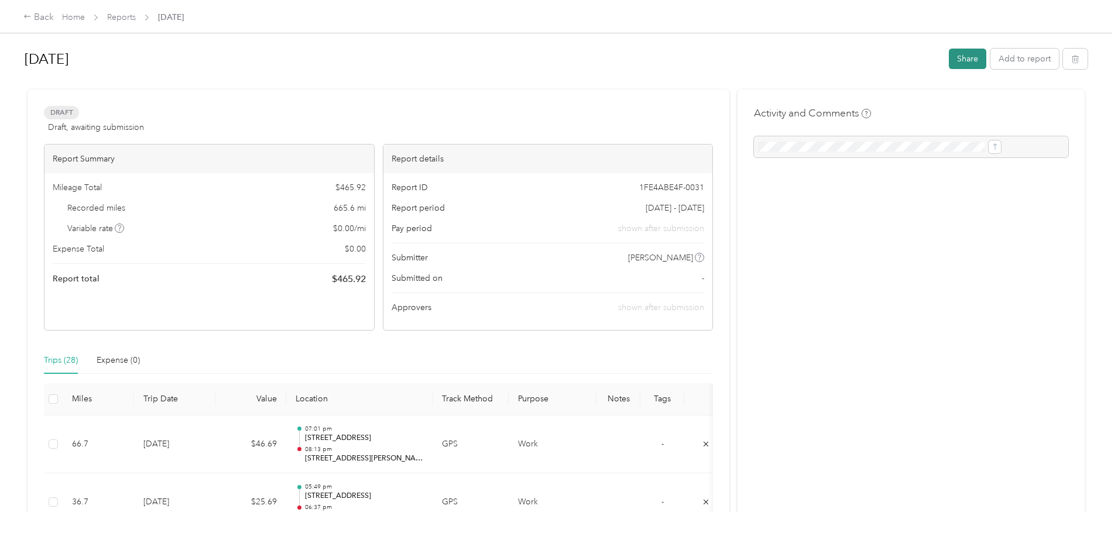
click at [949, 59] on button "Share" at bounding box center [967, 59] width 37 height 20
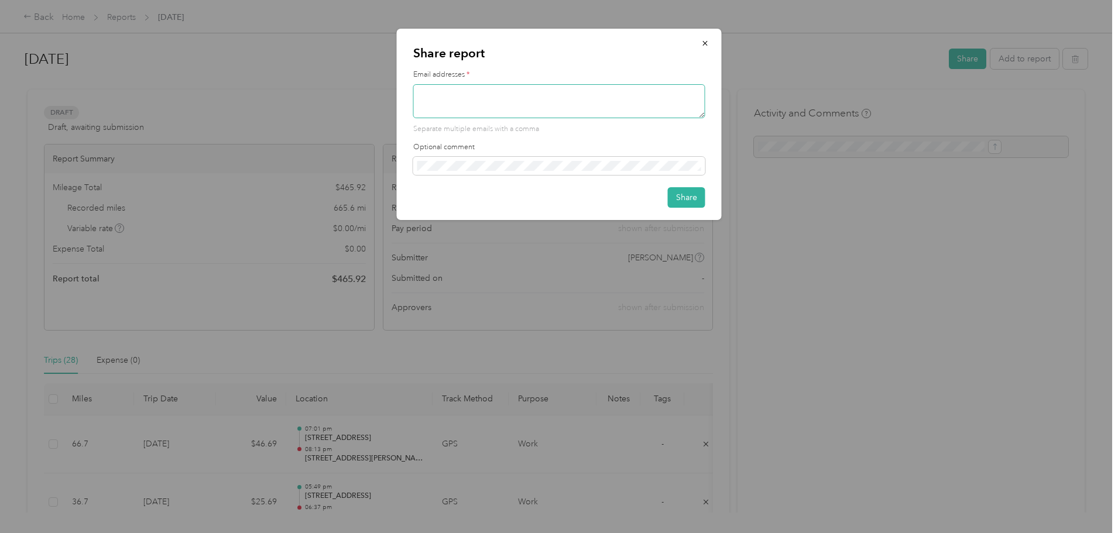
click at [532, 104] on textarea at bounding box center [559, 101] width 292 height 34
type textarea "charles.craun@des.com"
click at [682, 201] on button "Share" at bounding box center [686, 197] width 37 height 20
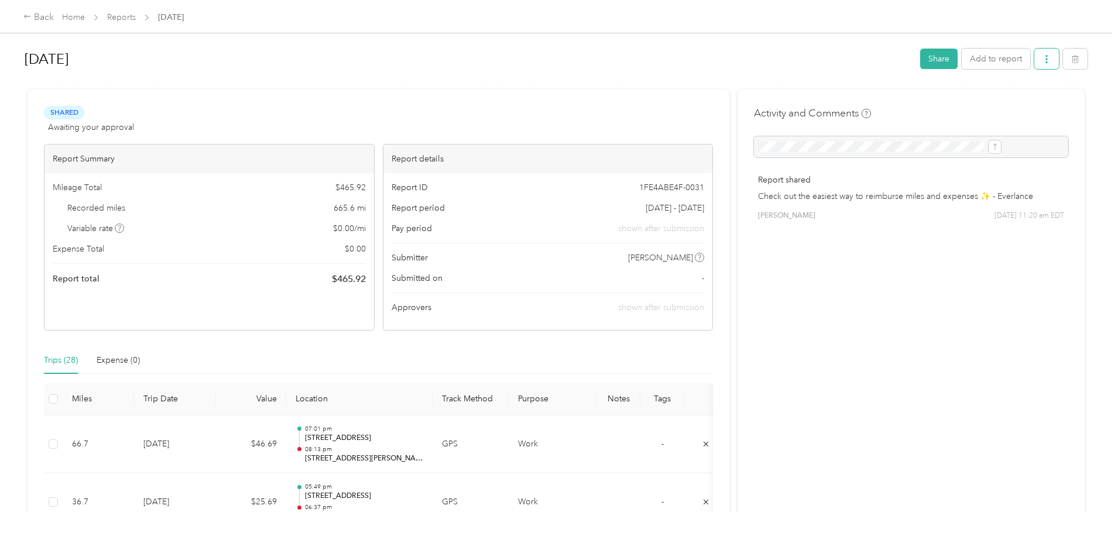
click at [1034, 59] on button "button" at bounding box center [1046, 59] width 25 height 20
click at [756, 50] on h1 "[DATE]" at bounding box center [468, 59] width 887 height 28
click at [1034, 64] on button "button" at bounding box center [1046, 59] width 25 height 20
click at [920, 102] on span "Download" at bounding box center [917, 102] width 39 height 12
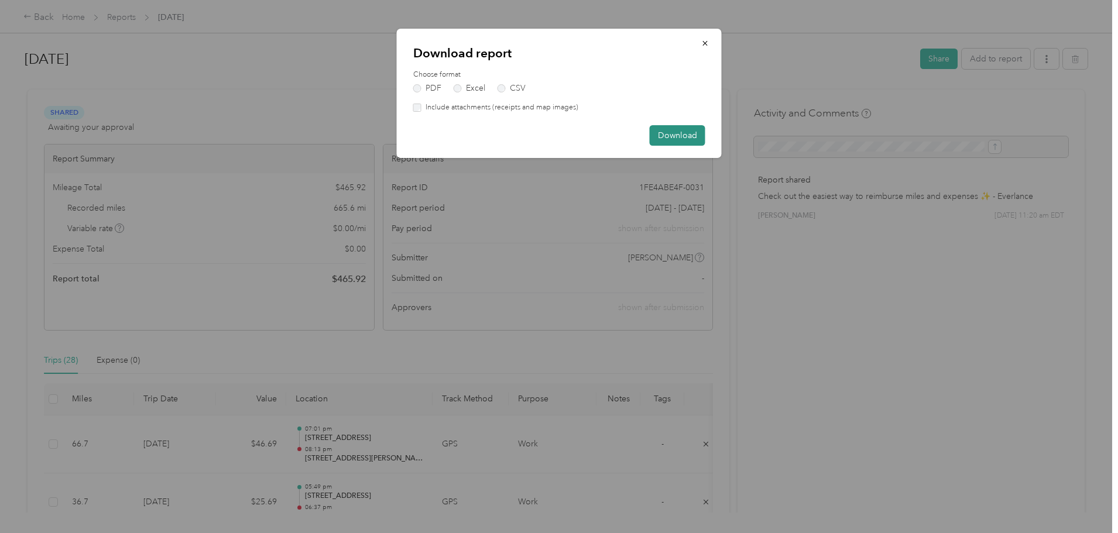
click at [668, 133] on button "Download" at bounding box center [678, 135] width 56 height 20
